Goal: Task Accomplishment & Management: Complete application form

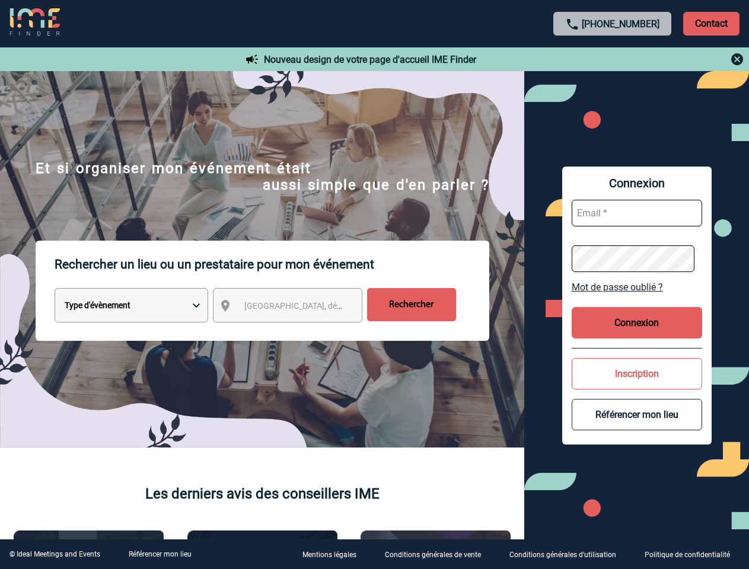
click at [374, 285] on p "Rechercher un lieu ou un prestataire pour mon événement" at bounding box center [272, 264] width 435 height 47
click at [711, 23] on p "Contact" at bounding box center [711, 24] width 56 height 24
click at [613, 59] on div at bounding box center [361, 274] width 722 height 549
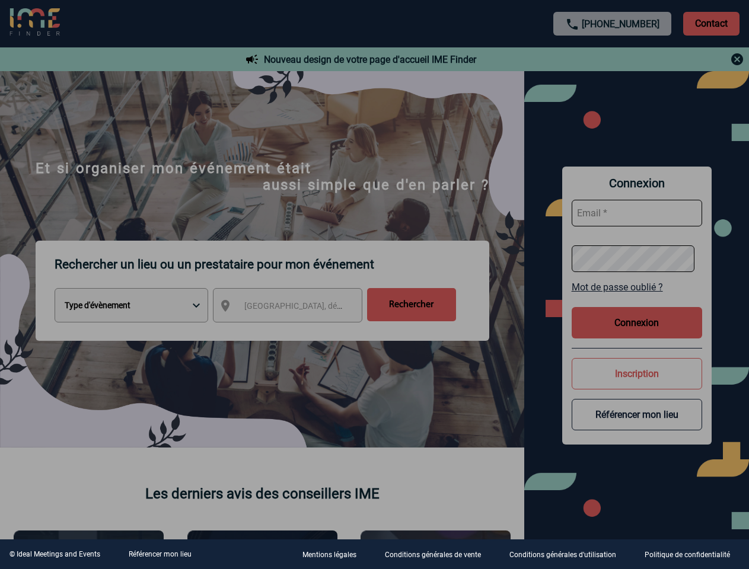
click at [298, 308] on div at bounding box center [374, 284] width 749 height 569
click at [637, 287] on div at bounding box center [374, 284] width 749 height 569
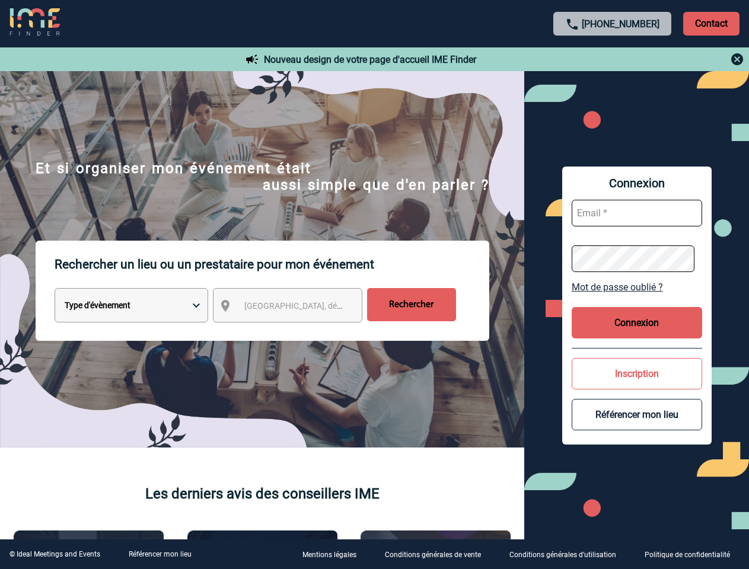
click at [637, 323] on button "Connexion" at bounding box center [637, 322] width 130 height 31
click at [637, 374] on button "Inscription" at bounding box center [637, 373] width 130 height 31
click at [637, 415] on button "Référencer mon lieu" at bounding box center [637, 414] width 130 height 31
click at [160, 555] on link "Référencer mon lieu" at bounding box center [160, 554] width 63 height 8
